Goal: Information Seeking & Learning: Learn about a topic

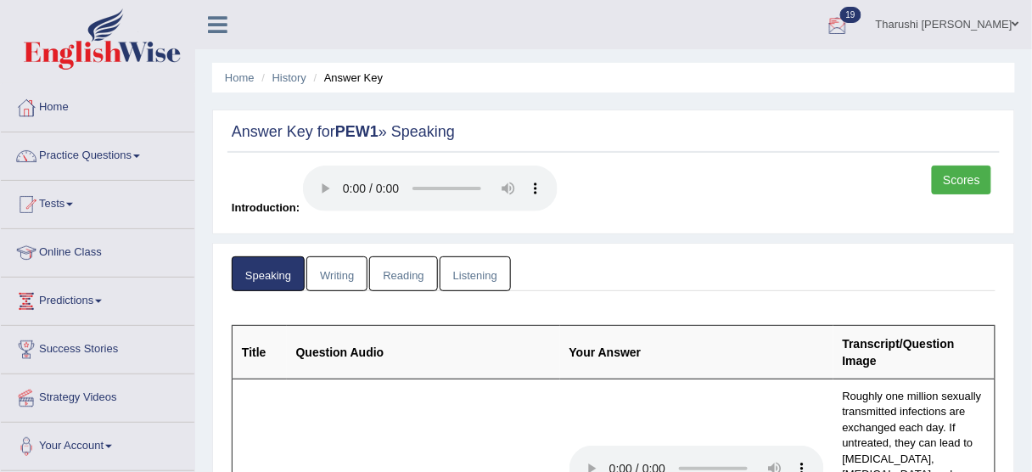
click at [936, 20] on link "Tharushi Shehara Kodikara" at bounding box center [947, 22] width 169 height 44
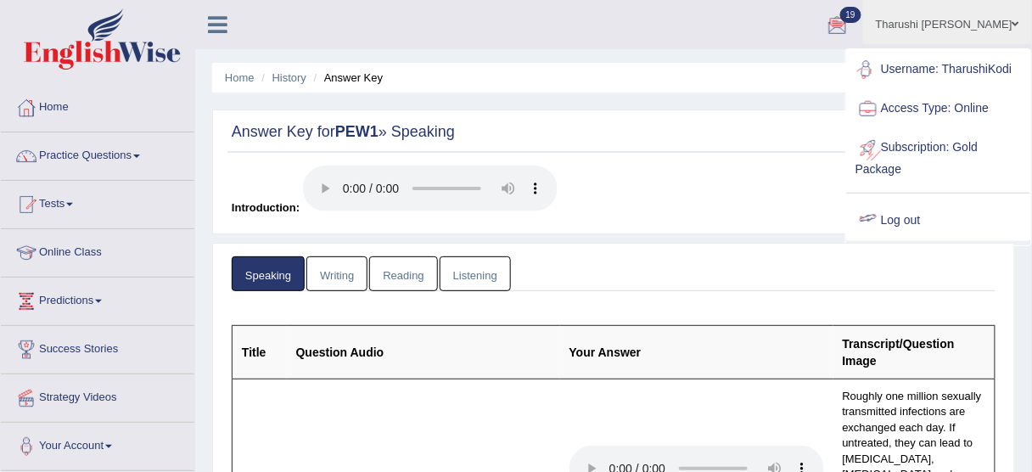
click at [887, 228] on link "Log out" at bounding box center [938, 220] width 183 height 39
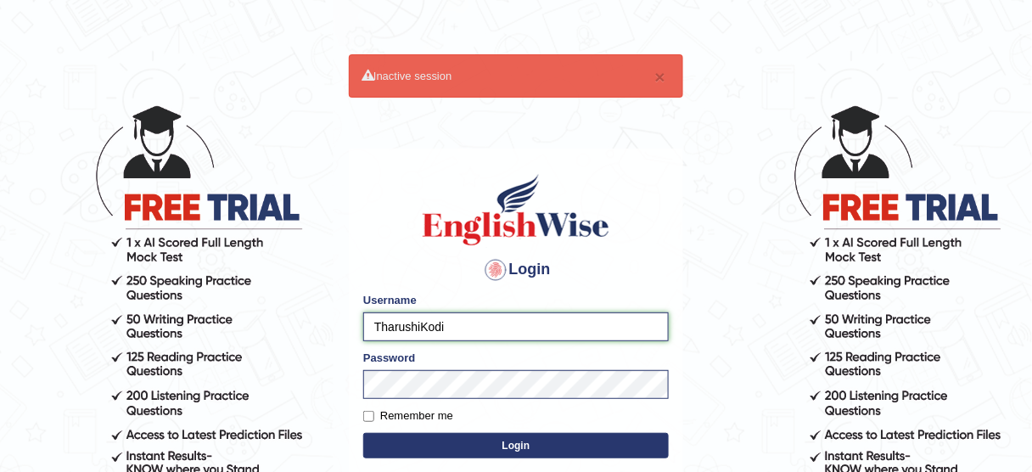
drag, startPoint x: 476, startPoint y: 317, endPoint x: 285, endPoint y: 346, distance: 193.1
click at [285, 346] on body "× Inactive session Login Please fix the following errors: Username TharushiKodi…" at bounding box center [516, 288] width 1032 height 472
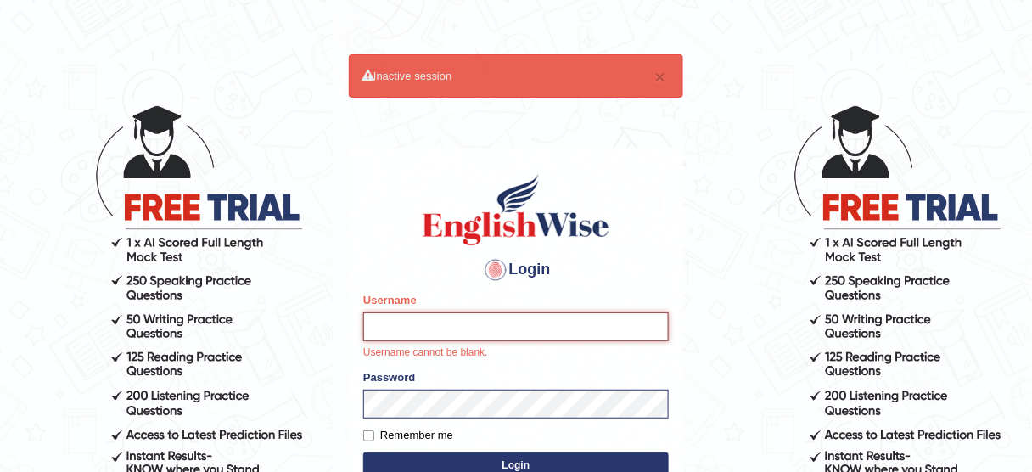
click at [507, 323] on input "Username" at bounding box center [516, 326] width 306 height 29
paste input "anishadhikari_parramatta"
type input "anishadhikari_parramatta"
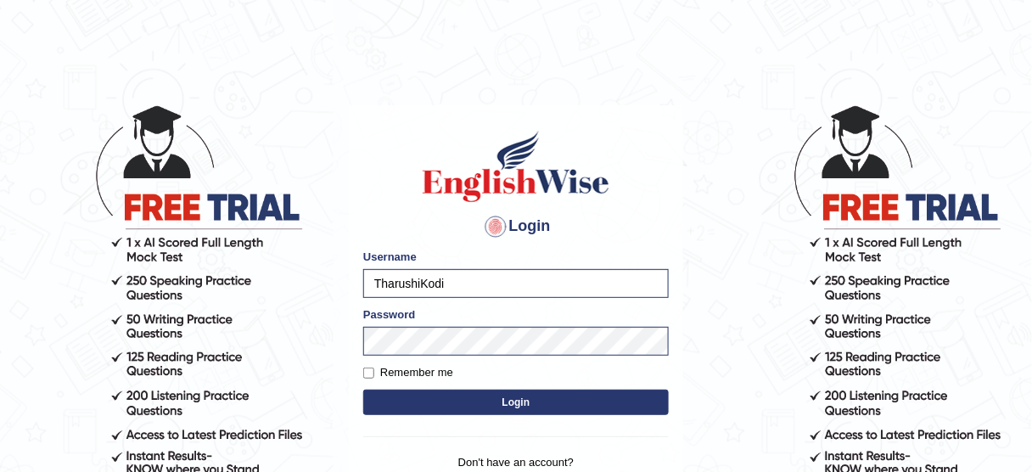
drag, startPoint x: 451, startPoint y: 276, endPoint x: 334, endPoint y: 279, distance: 116.3
click at [334, 279] on body "Login Please fix the following errors: Username TharushiKodi Password Remember …" at bounding box center [516, 288] width 1032 height 472
type input "anishadhikari_parramatta"
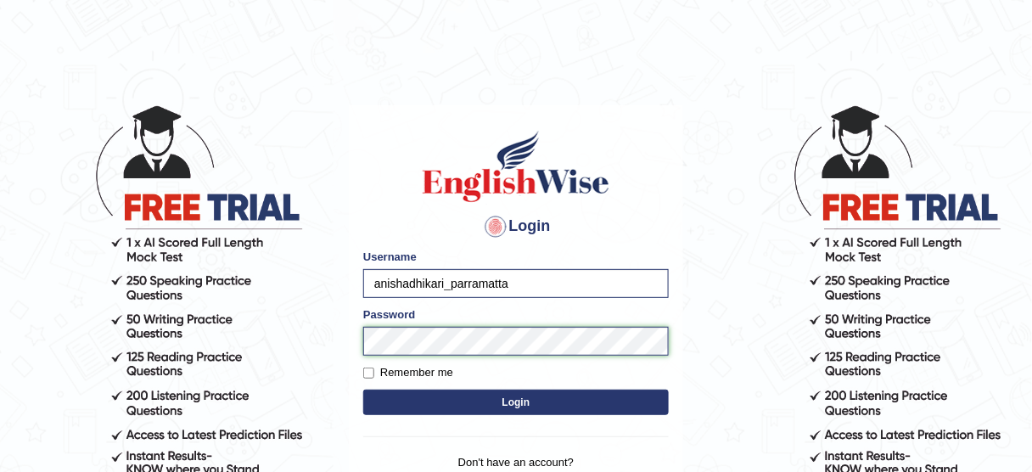
click at [361, 340] on div "Login Please fix the following errors: Username anishadhikari_parramatta Passwo…" at bounding box center [516, 317] width 334 height 425
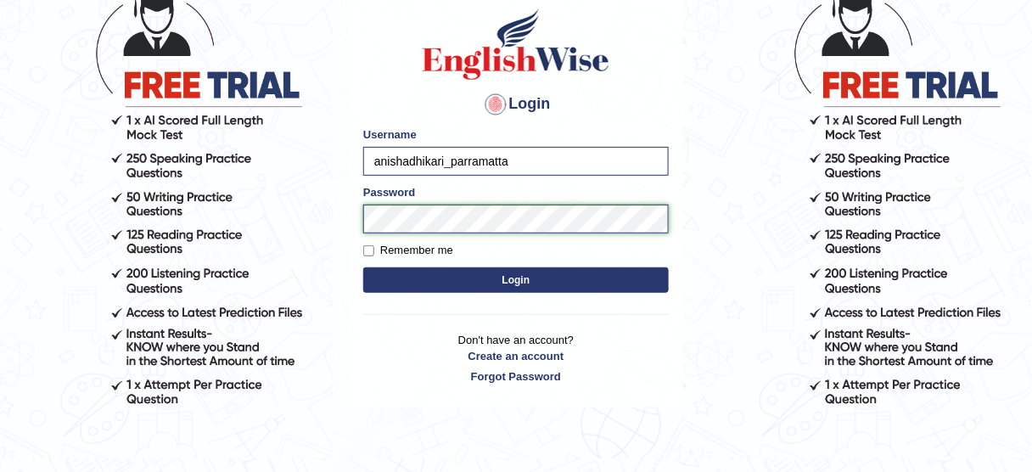
scroll to position [122, 0]
click at [475, 271] on button "Login" at bounding box center [516, 279] width 306 height 25
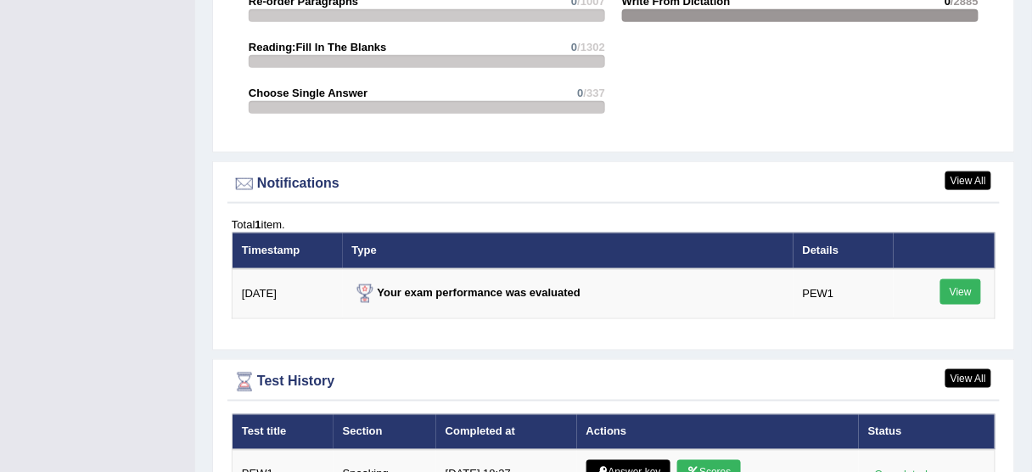
scroll to position [2117, 0]
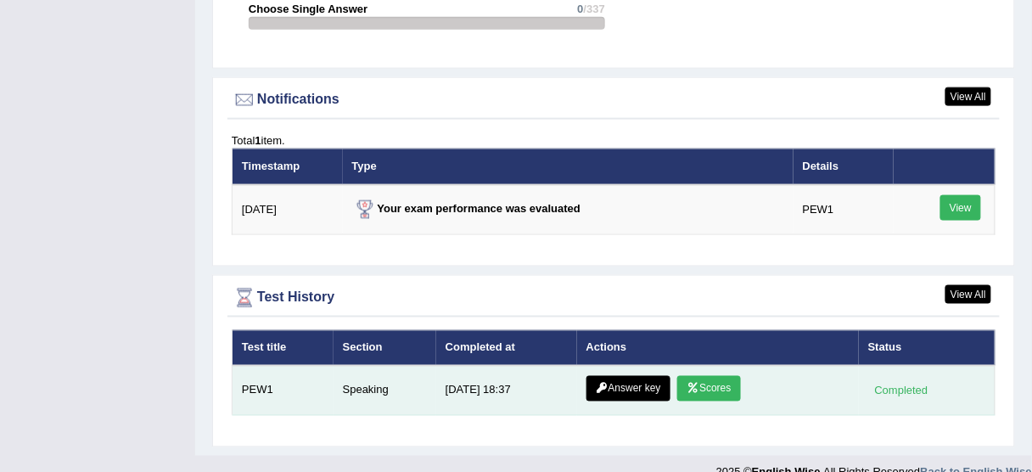
click at [620, 376] on link "Answer key" at bounding box center [628, 388] width 84 height 25
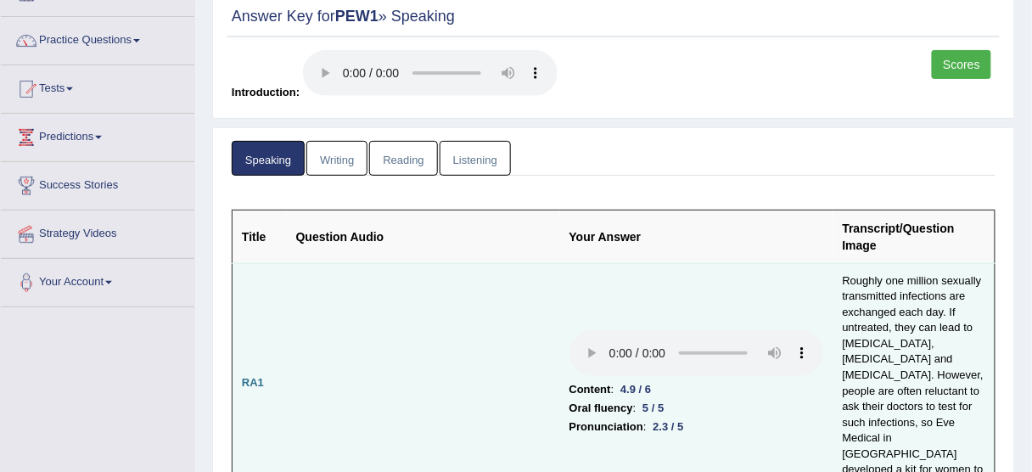
scroll to position [111, 0]
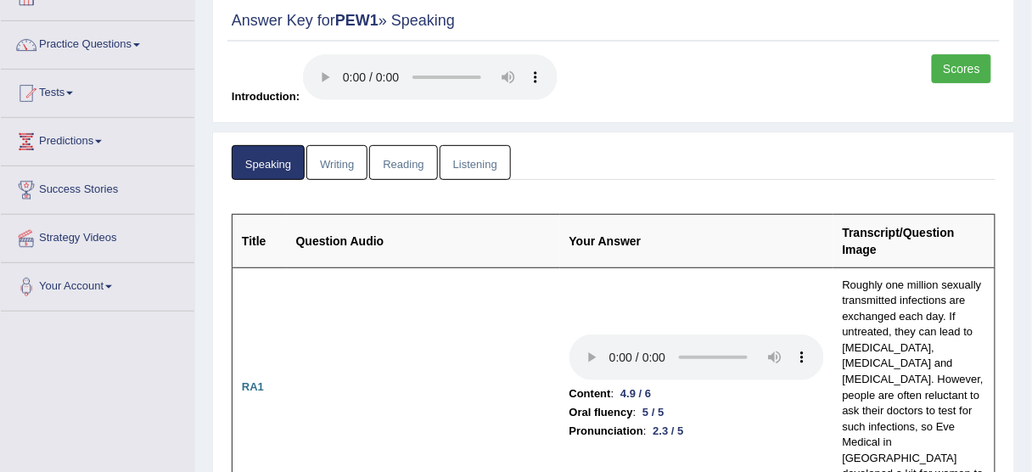
drag, startPoint x: 593, startPoint y: 244, endPoint x: 855, endPoint y: 42, distance: 330.9
click at [855, 42] on div "Answer Key for PEW1 » Speaking Scores Introduction:" at bounding box center [613, 60] width 803 height 125
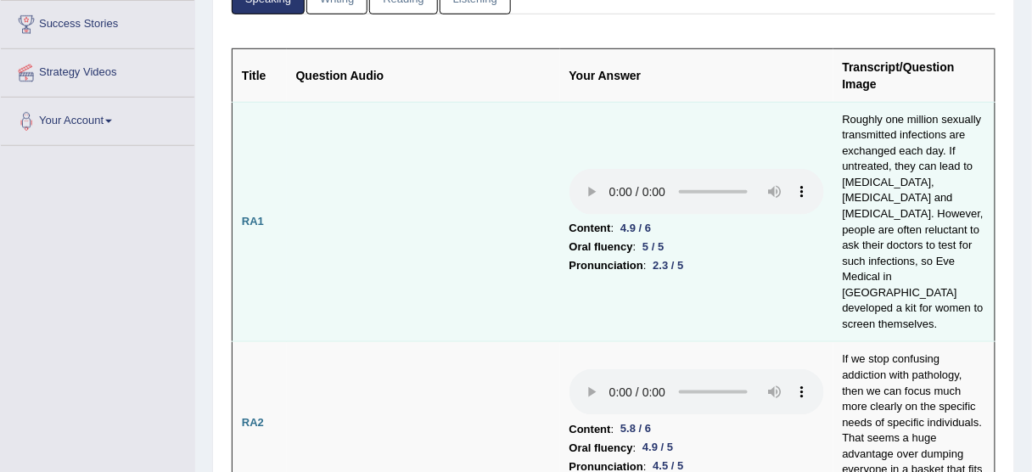
scroll to position [278, 0]
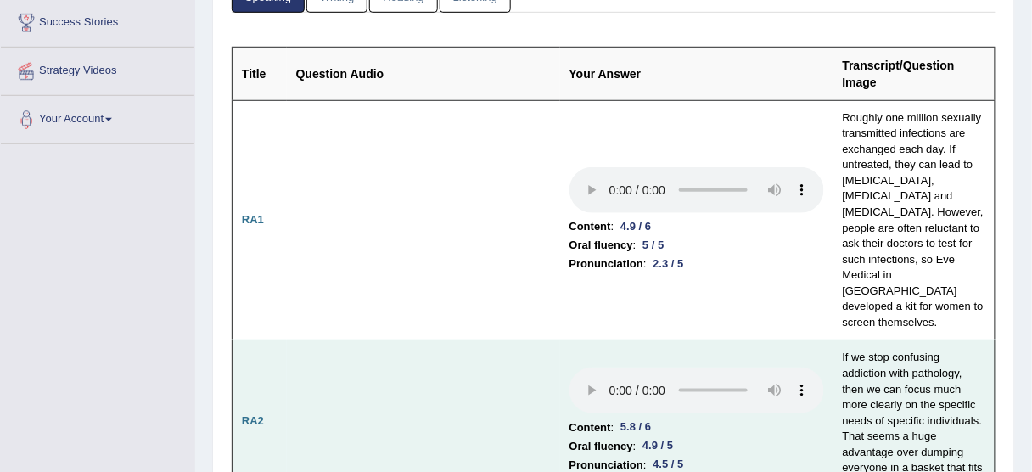
drag, startPoint x: 648, startPoint y: 266, endPoint x: 546, endPoint y: 356, distance: 137.1
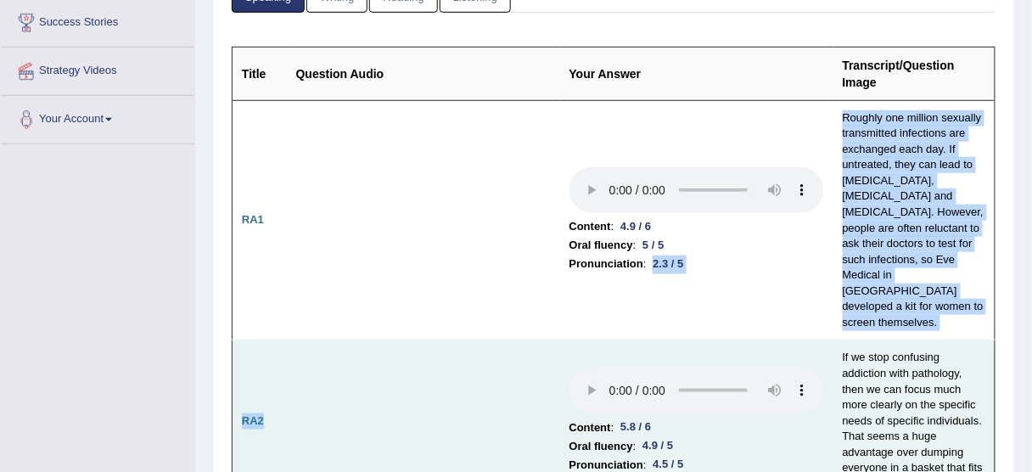
click at [546, 356] on td at bounding box center [423, 420] width 273 height 161
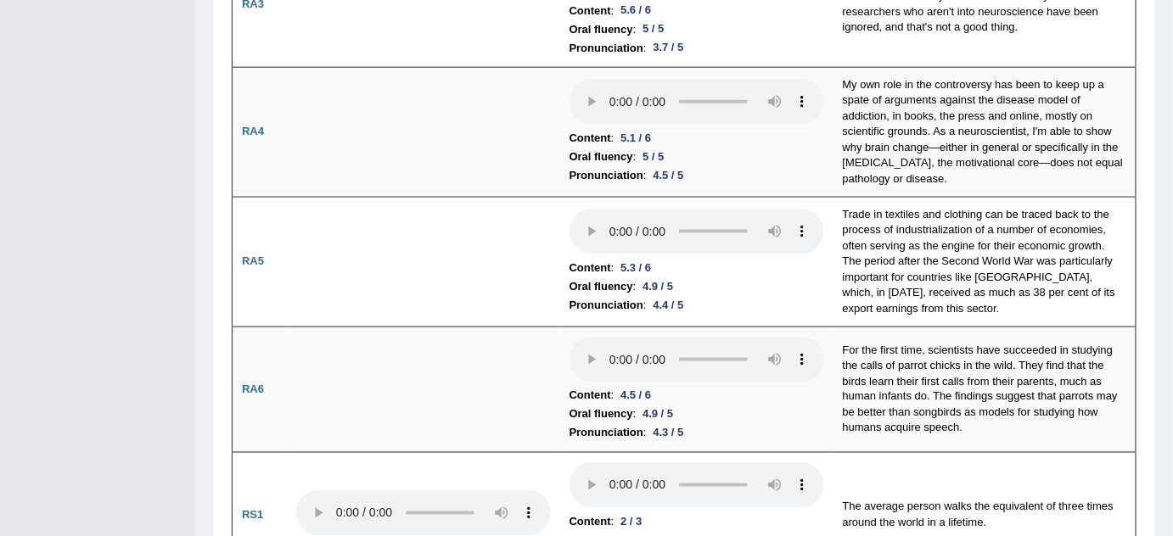
scroll to position [662, 0]
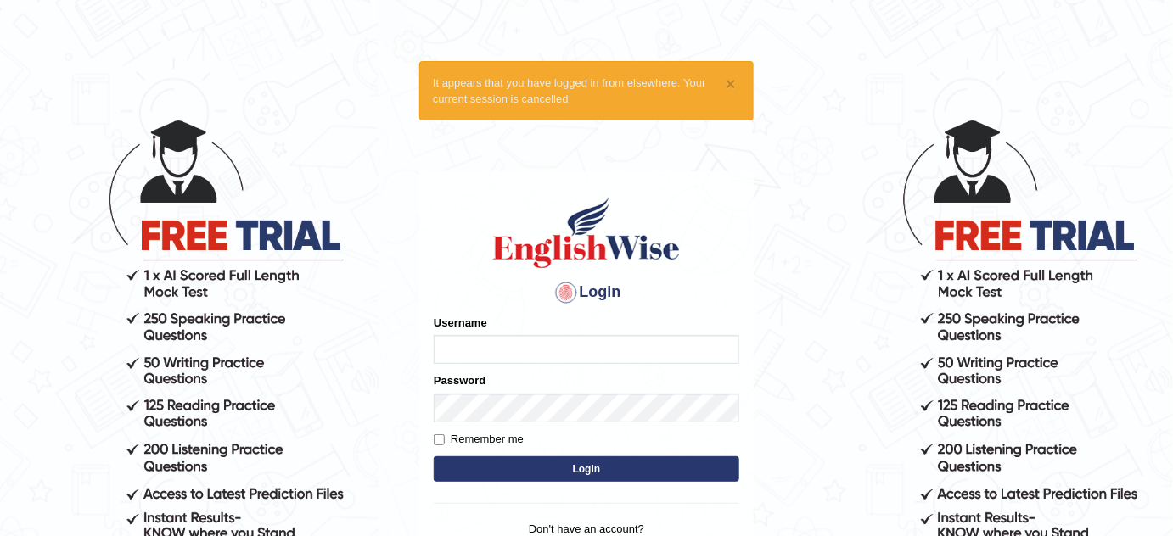
type input "anishadhikari_parramatta"
click at [569, 461] on button "Login" at bounding box center [587, 469] width 306 height 25
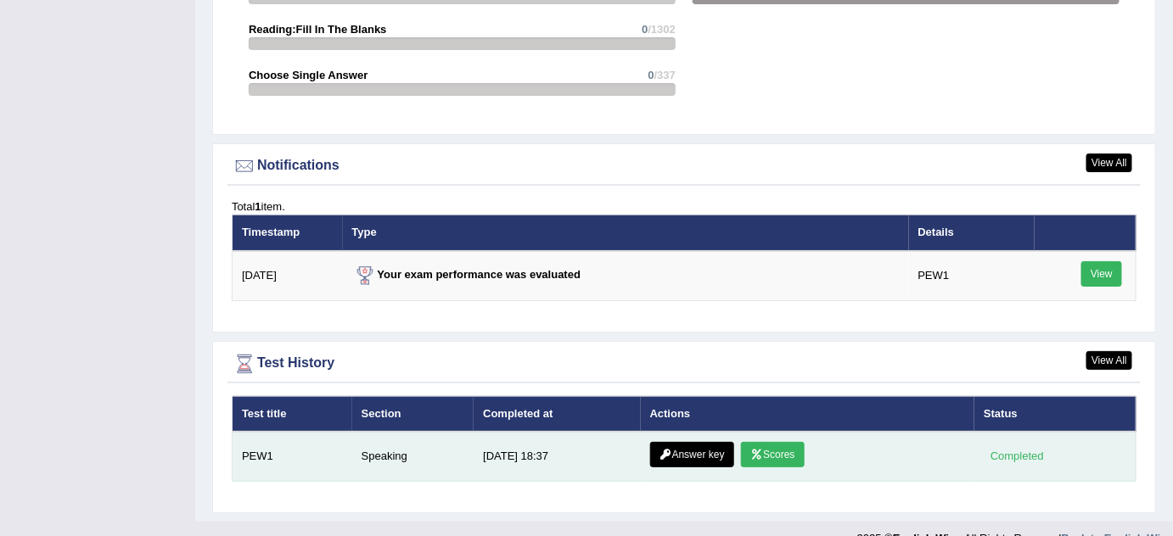
click at [686, 442] on link "Answer key" at bounding box center [692, 454] width 84 height 25
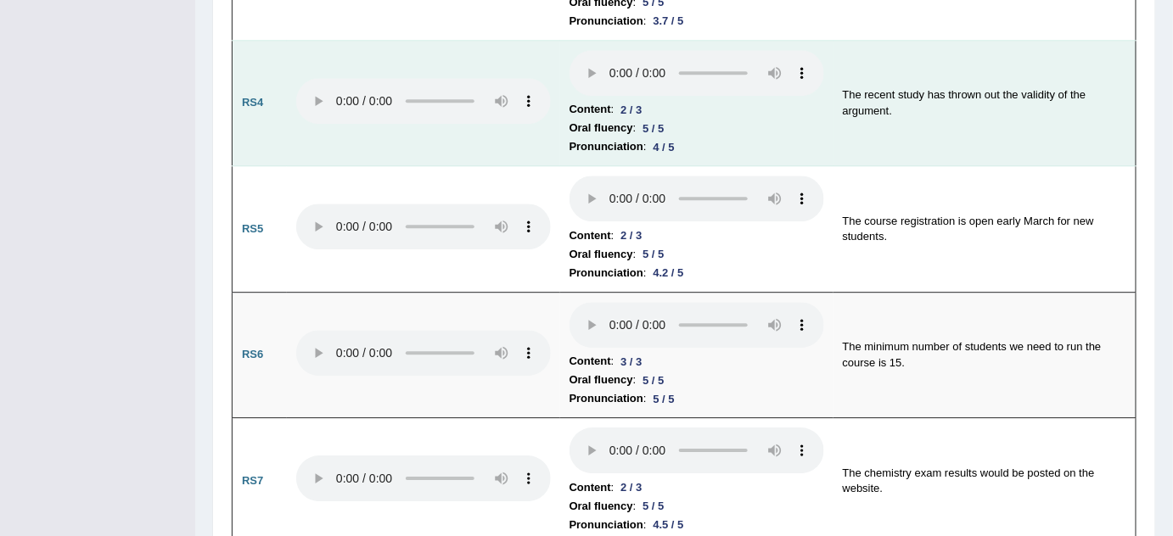
scroll to position [1471, 0]
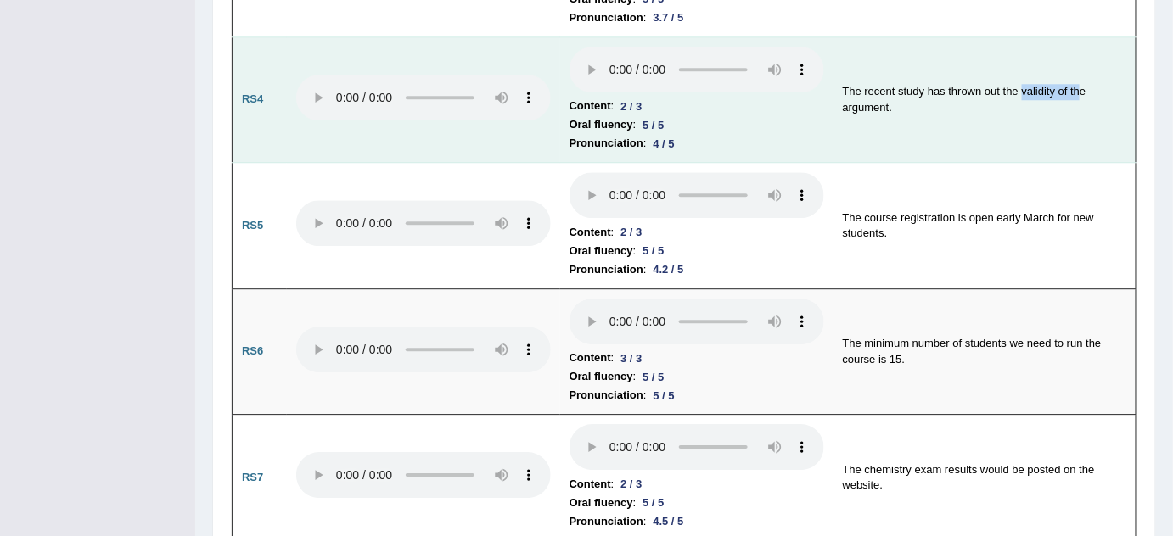
drag, startPoint x: 1019, startPoint y: 77, endPoint x: 1118, endPoint y: 85, distance: 98.8
click at [1118, 85] on td "The recent study has thrown out the validity of the argument." at bounding box center [984, 99] width 303 height 126
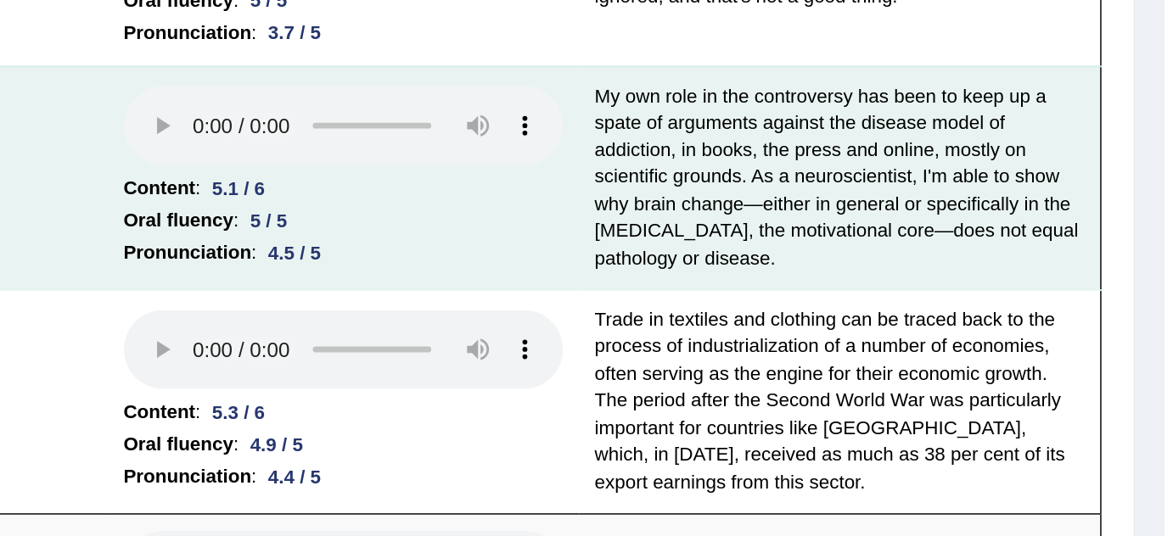
scroll to position [640, 0]
click at [939, 127] on td "My own role in the controversy has been to keep up a spate of arguments against…" at bounding box center [984, 169] width 303 height 130
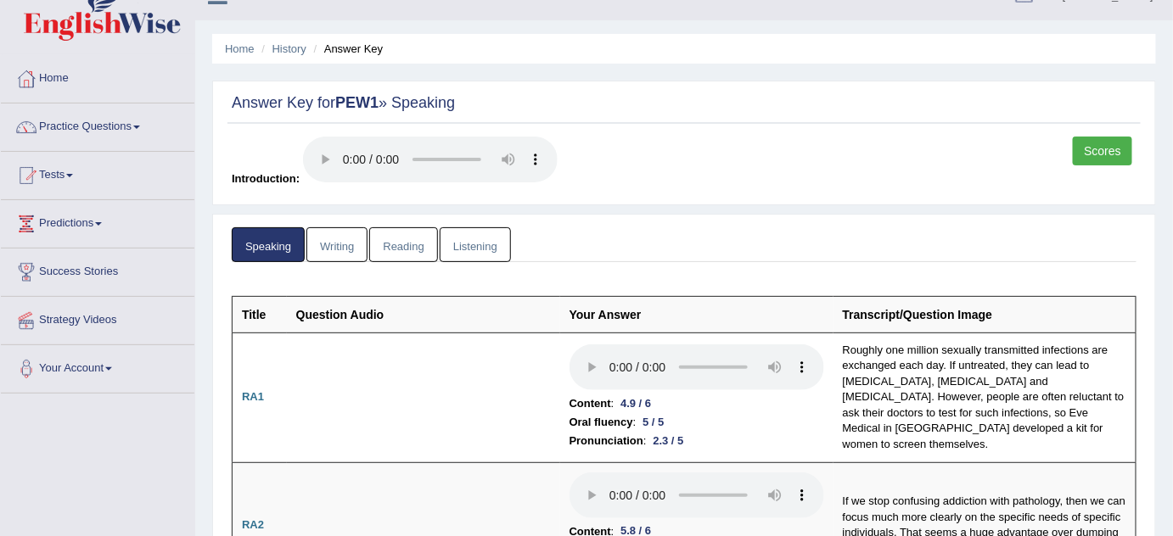
scroll to position [0, 0]
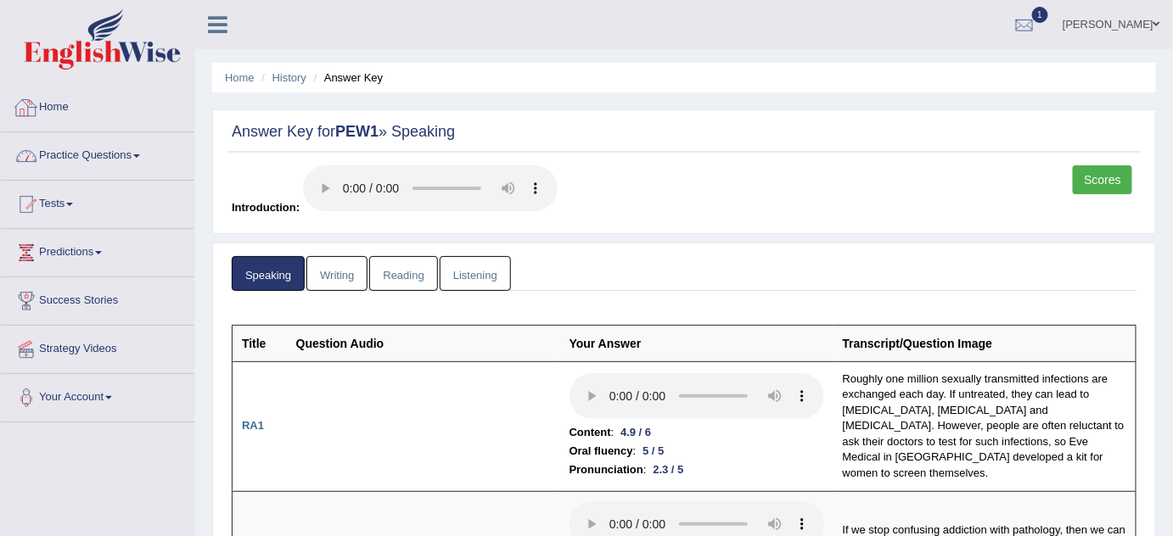
click at [81, 150] on link "Practice Questions" at bounding box center [98, 153] width 194 height 42
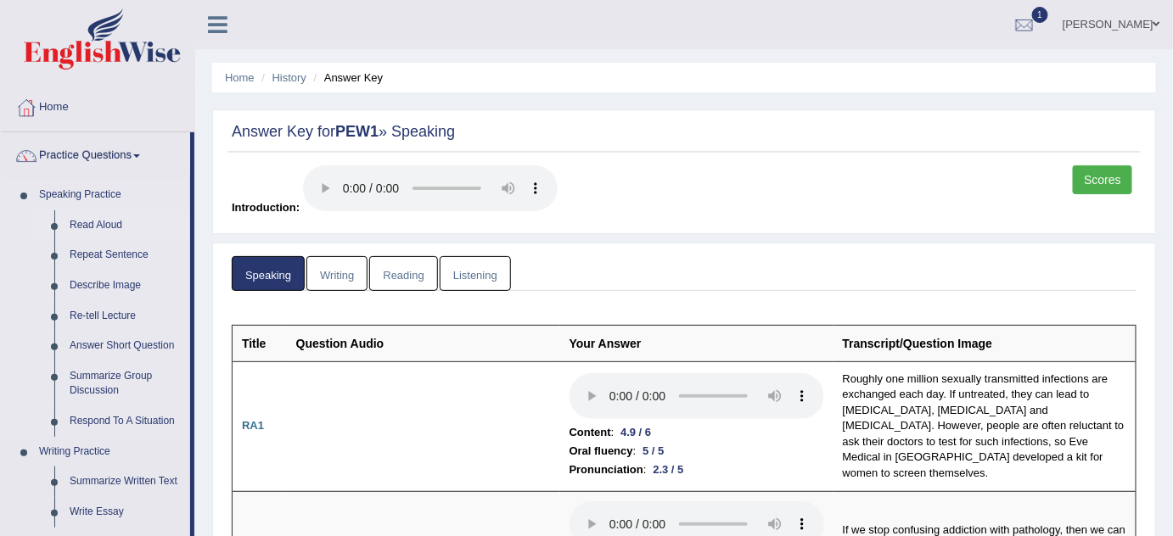
click at [104, 224] on link "Read Aloud" at bounding box center [126, 225] width 128 height 31
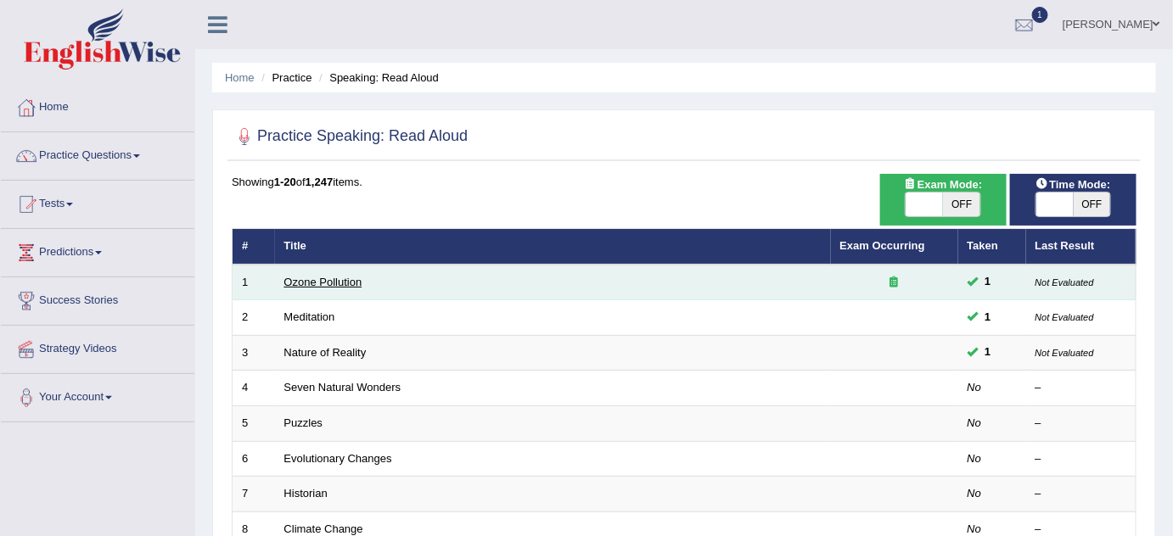
click at [334, 276] on link "Ozone Pollution" at bounding box center [323, 282] width 78 height 13
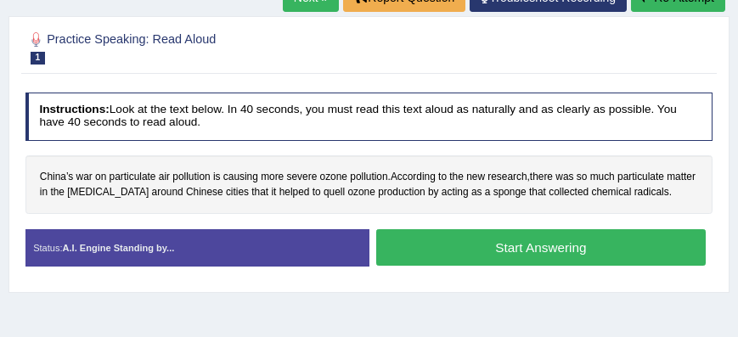
scroll to position [270, 0]
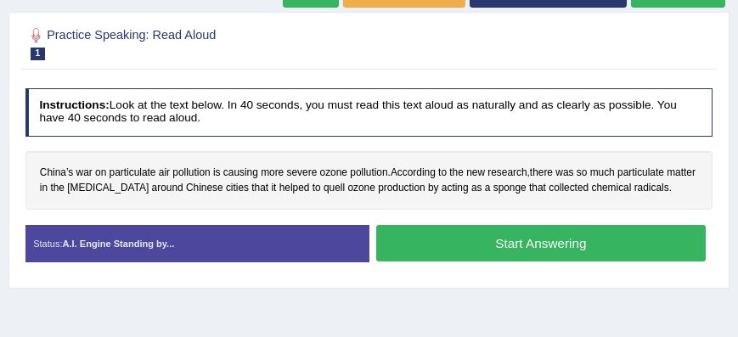
click at [487, 244] on button "Start Answering" at bounding box center [540, 243] width 329 height 36
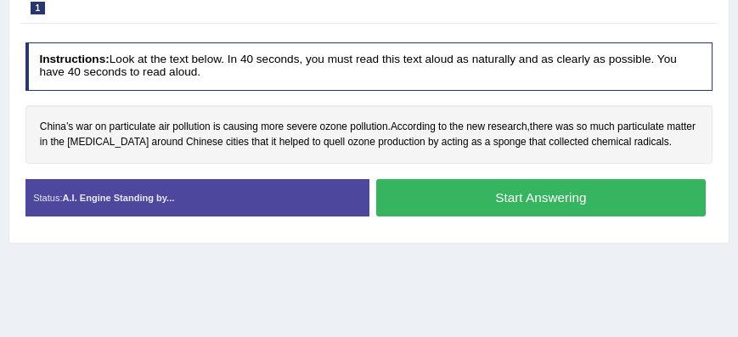
scroll to position [216, 0]
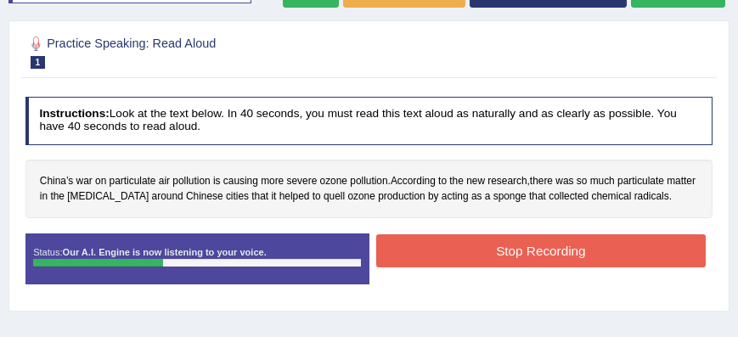
click at [487, 244] on button "Stop Recording" at bounding box center [540, 250] width 329 height 33
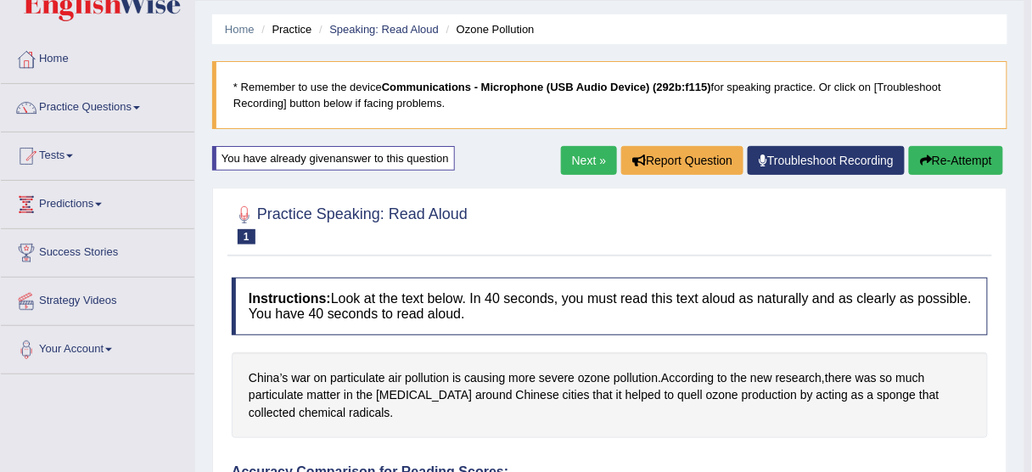
scroll to position [46, 0]
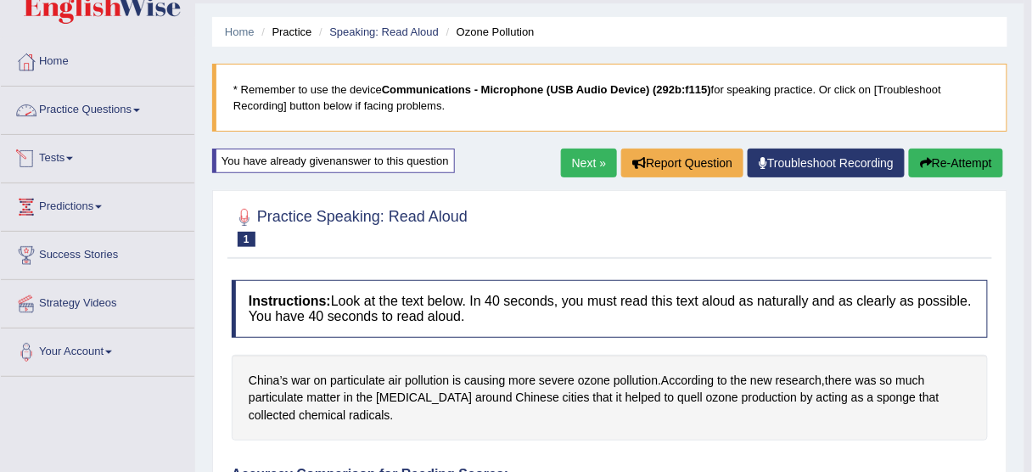
click at [101, 104] on link "Practice Questions" at bounding box center [98, 108] width 194 height 42
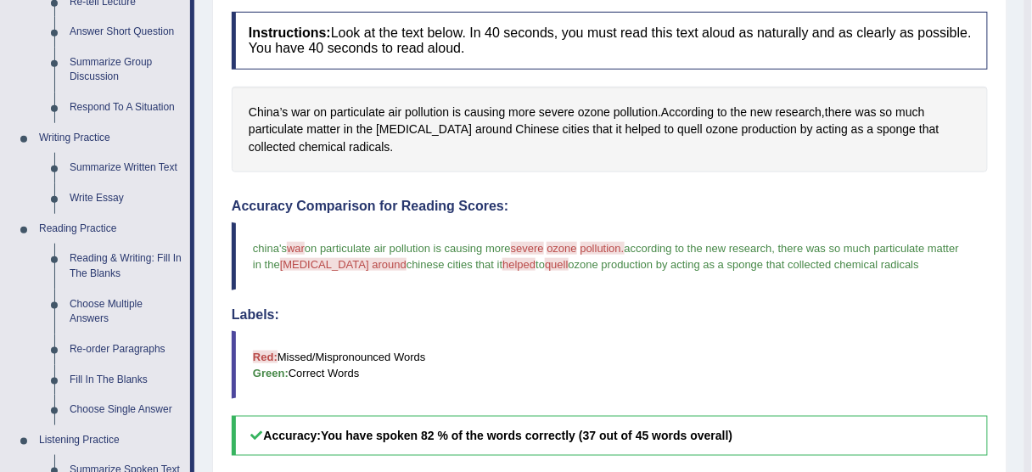
scroll to position [315, 0]
click at [109, 193] on link "Write Essay" at bounding box center [126, 197] width 128 height 31
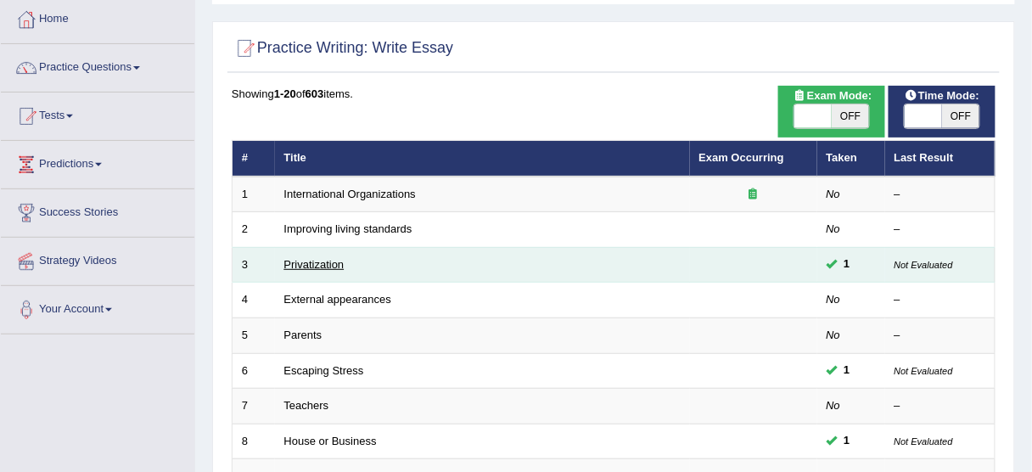
click at [326, 263] on link "Privatization" at bounding box center [314, 264] width 60 height 13
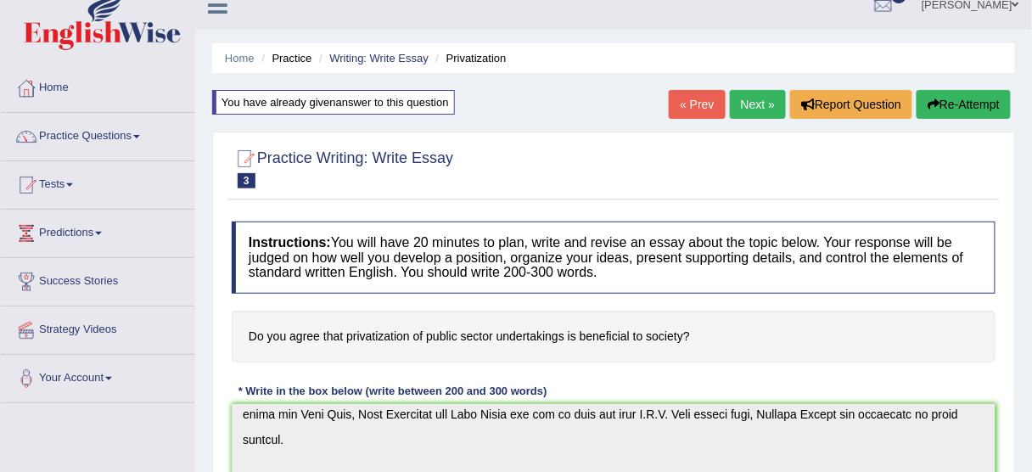
scroll to position [15, 0]
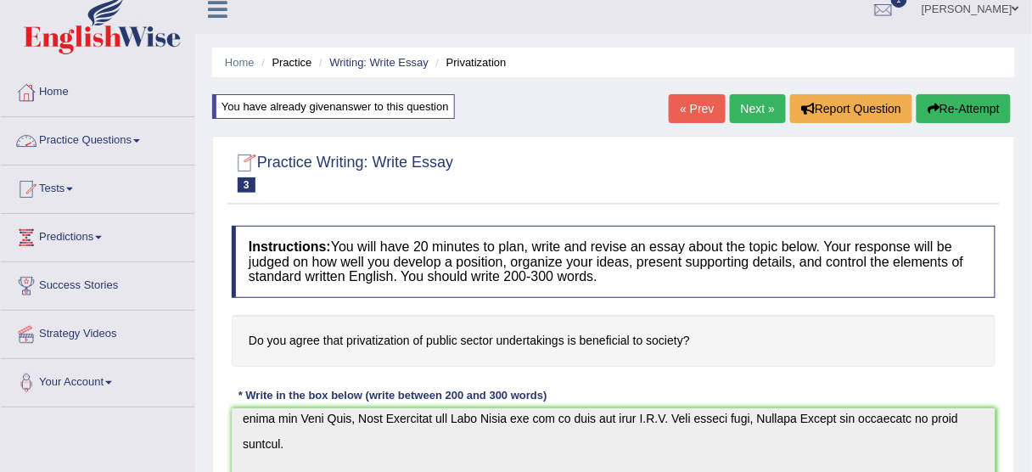
click at [113, 137] on link "Practice Questions" at bounding box center [98, 138] width 194 height 42
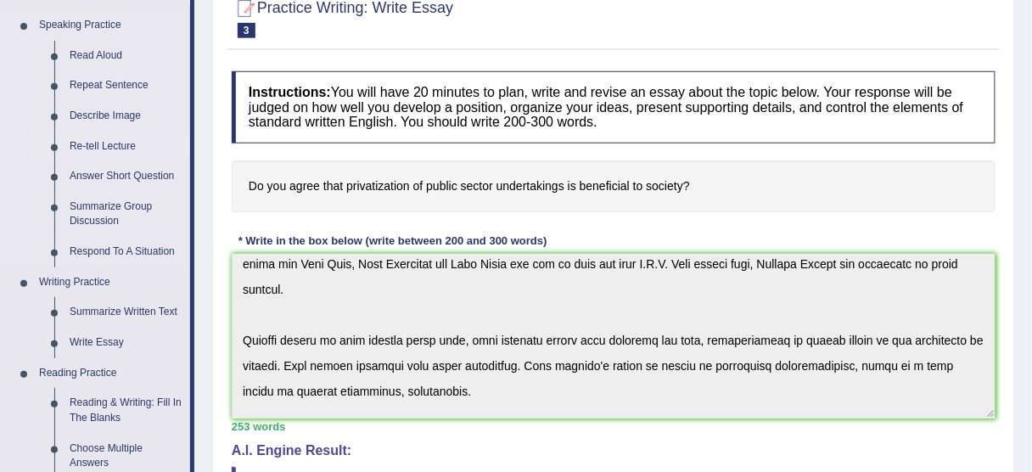
scroll to position [168, 0]
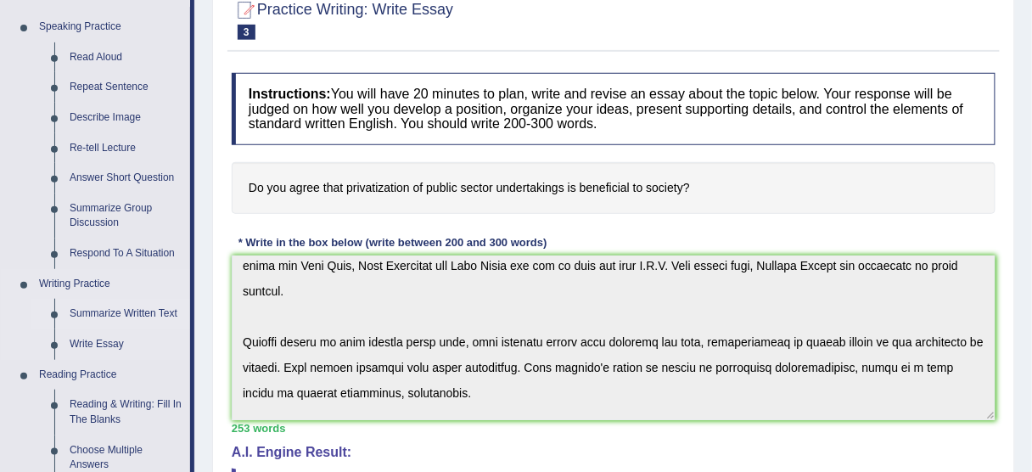
click at [147, 309] on link "Summarize Written Text" at bounding box center [126, 314] width 128 height 31
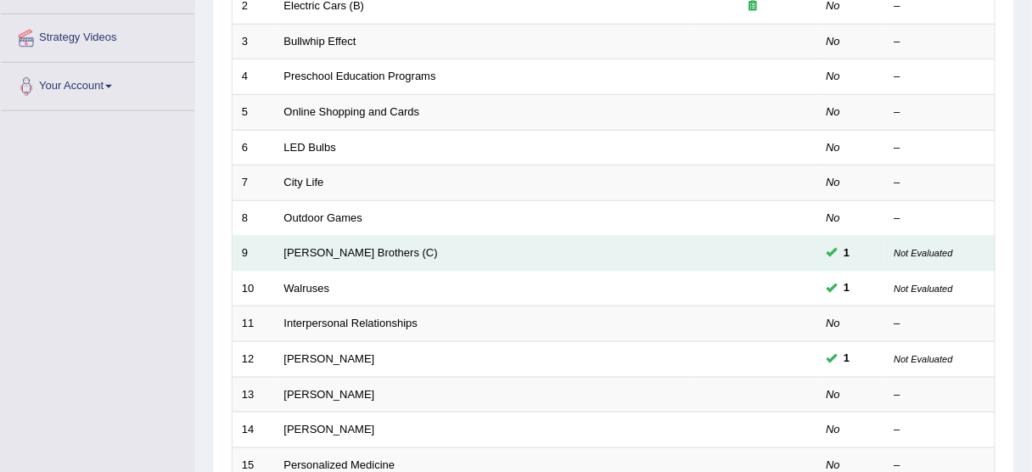
scroll to position [315, 0]
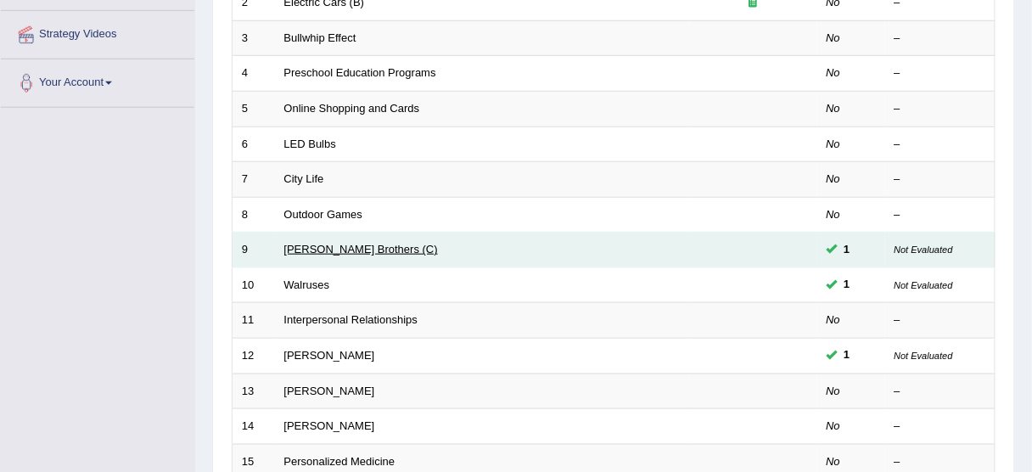
click at [348, 247] on link "[PERSON_NAME] Brothers (C)" at bounding box center [361, 249] width 154 height 13
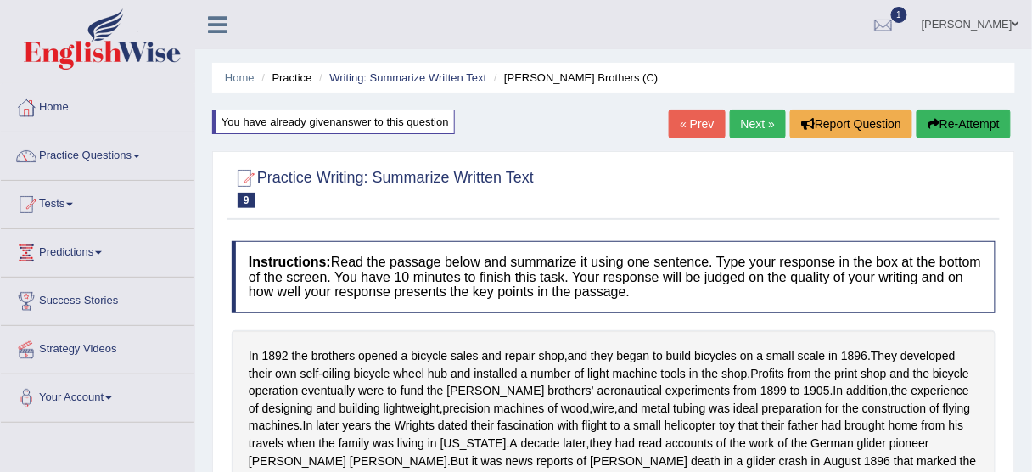
click at [749, 122] on link "Next »" at bounding box center [758, 123] width 56 height 29
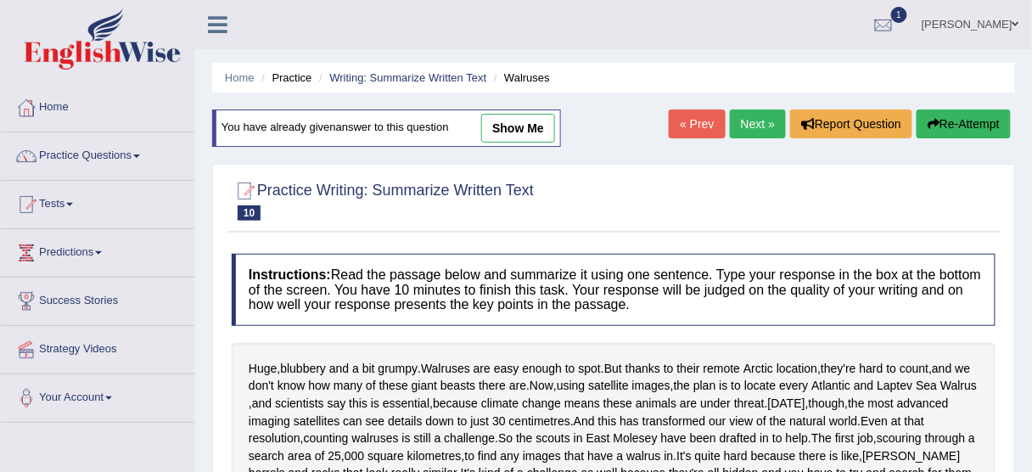
click at [508, 120] on link "show me" at bounding box center [518, 128] width 74 height 29
type textarea "Today, though, the most advanced imaging satellites can see details down to jus…"
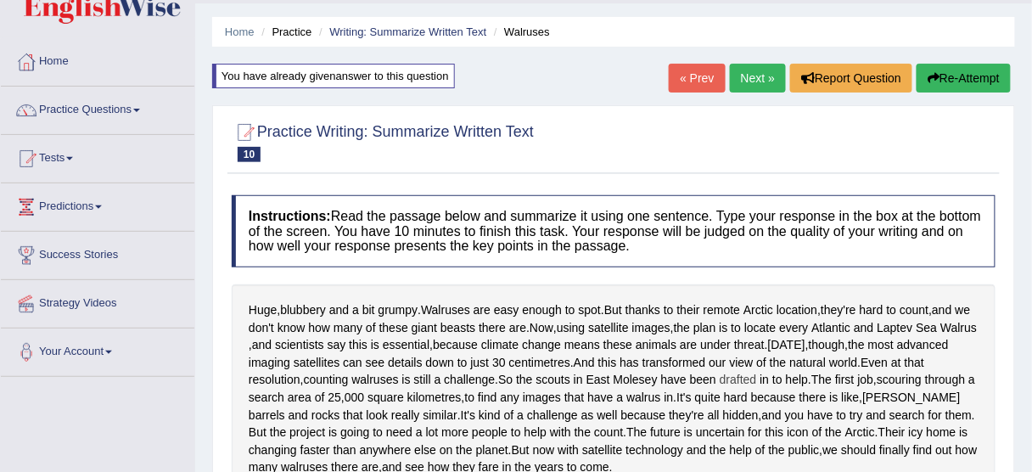
scroll to position [41, 0]
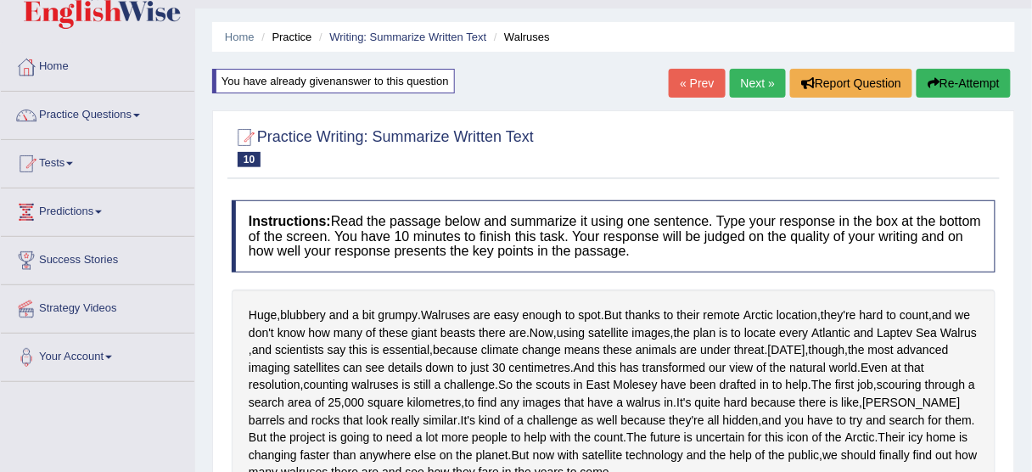
click at [755, 72] on link "Next »" at bounding box center [758, 83] width 56 height 29
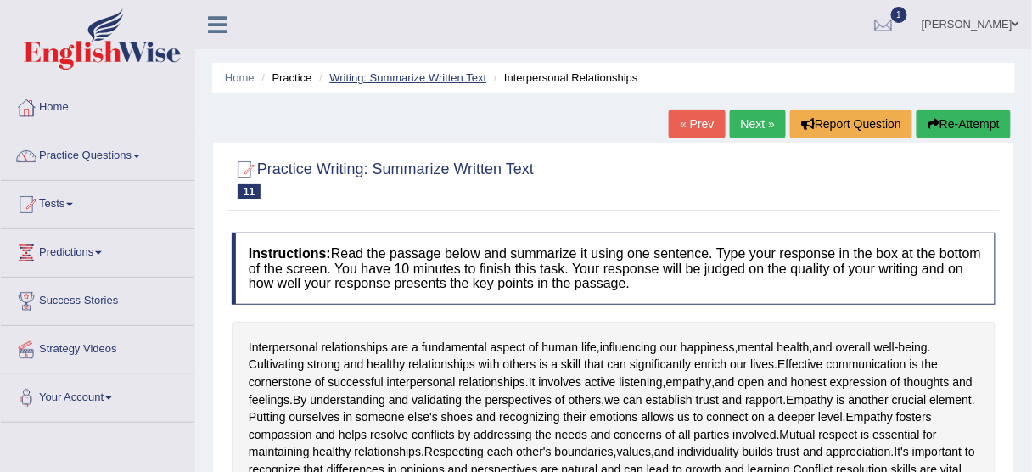
click at [449, 71] on link "Writing: Summarize Written Text" at bounding box center [407, 77] width 157 height 13
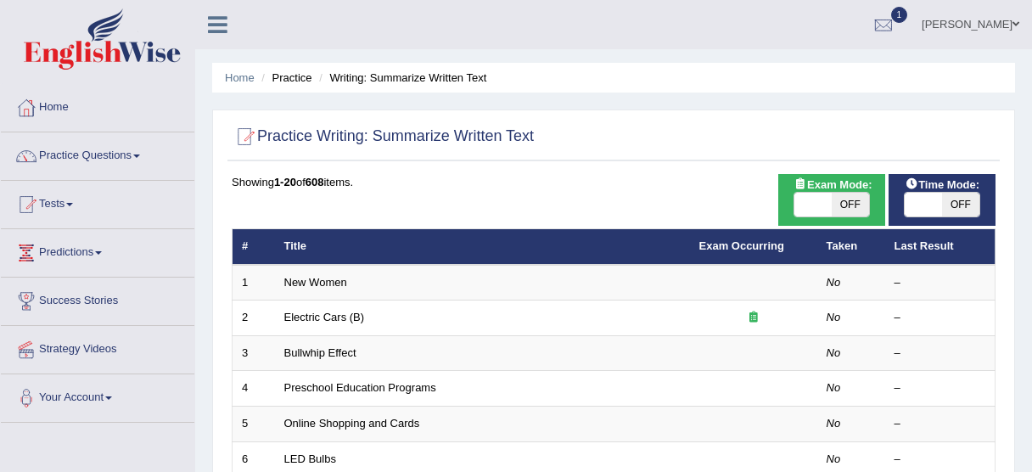
scroll to position [536, 0]
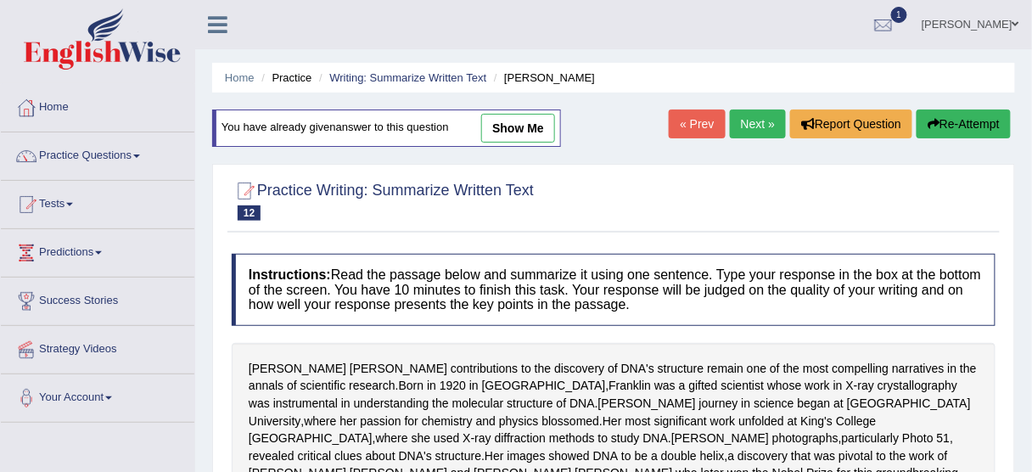
click at [539, 114] on link "show me" at bounding box center [518, 128] width 74 height 29
type textarea "[PERSON_NAME] journey in science began at [GEOGRAPHIC_DATA], where her passion …"
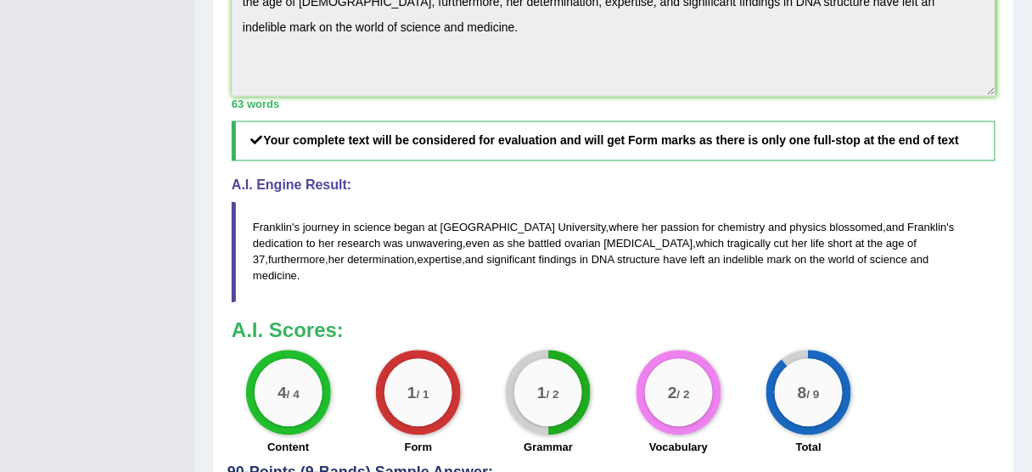
scroll to position [755, 0]
